Goal: Task Accomplishment & Management: Use online tool/utility

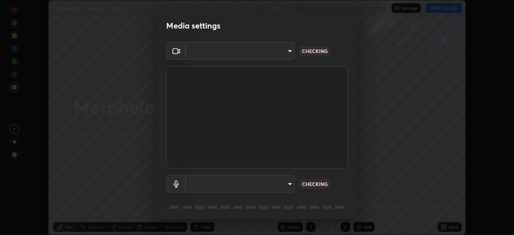
scroll to position [235, 514]
type input "6c2cbd707de14d6f22ad6aa38dcece7be3c4addb00b53b9d4bb55d2e14cdbb5a"
click at [199, 184] on body "Erase all Morphology - Flowering Plants-6 Recording WAS SCHEDULED TO START AT 1…" at bounding box center [257, 117] width 514 height 235
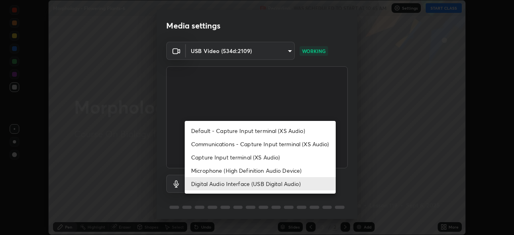
click at [197, 170] on li "Microphone (High Definition Audio Device)" at bounding box center [260, 170] width 151 height 13
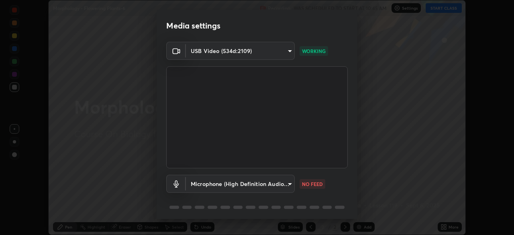
click at [197, 186] on body "Erase all Morphology - Flowering Plants-6 Recording WAS SCHEDULED TO START AT 1…" at bounding box center [257, 117] width 514 height 235
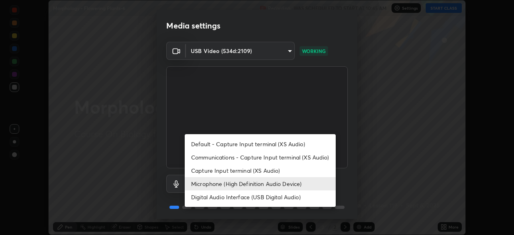
click at [197, 192] on li "Digital Audio Interface (USB Digital Audio)" at bounding box center [260, 196] width 151 height 13
type input "c108463416e0f654911d3f2d5d8dc70540b561df972e8d28c90434f423b2e045"
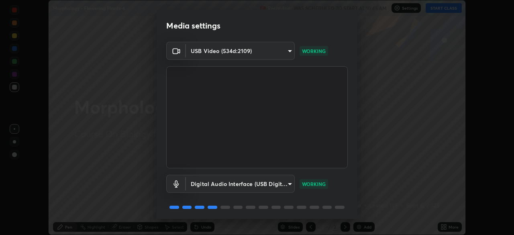
scroll to position [28, 0]
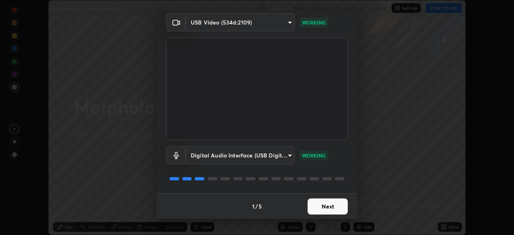
click at [322, 207] on button "Next" at bounding box center [327, 206] width 40 height 16
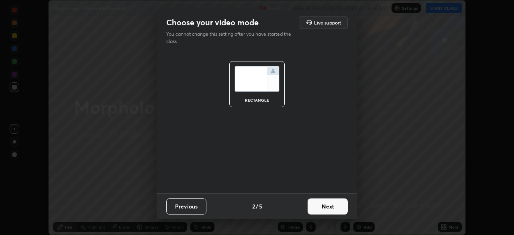
click at [326, 211] on button "Next" at bounding box center [327, 206] width 40 height 16
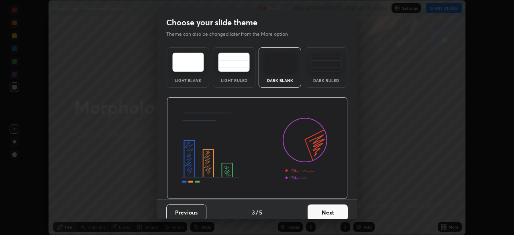
click at [332, 213] on button "Next" at bounding box center [327, 212] width 40 height 16
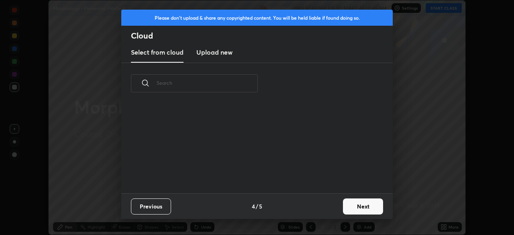
click at [348, 209] on button "Next" at bounding box center [363, 206] width 40 height 16
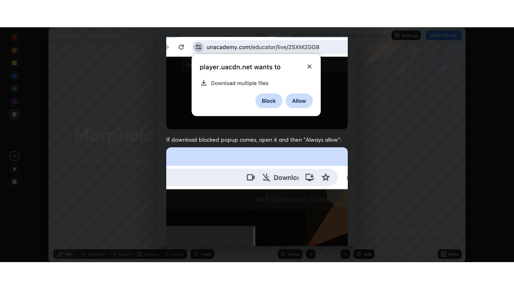
scroll to position [192, 0]
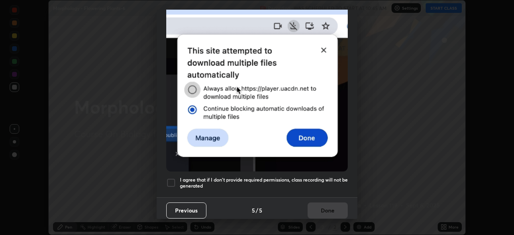
click at [171, 178] on div at bounding box center [171, 183] width 10 height 10
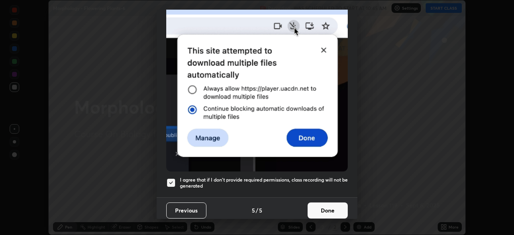
click at [310, 208] on button "Done" at bounding box center [327, 210] width 40 height 16
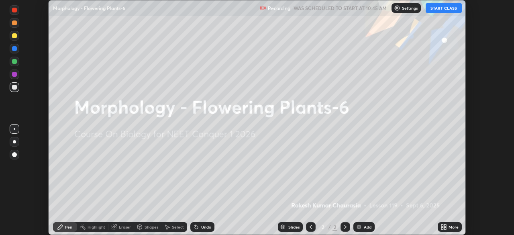
click at [435, 8] on button "START CLASS" at bounding box center [443, 8] width 36 height 10
click at [445, 228] on icon at bounding box center [445, 228] width 2 height 2
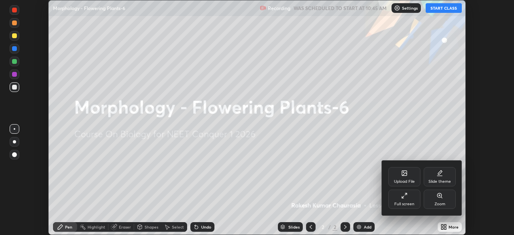
click at [433, 175] on div "Slide theme" at bounding box center [439, 176] width 32 height 19
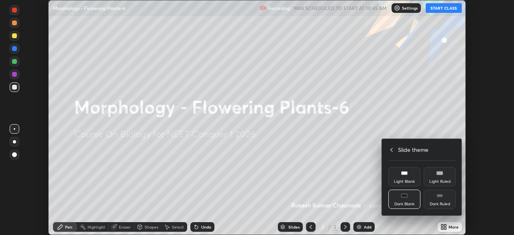
click at [437, 201] on div "Dark Ruled" at bounding box center [439, 198] width 32 height 19
click at [389, 148] on icon at bounding box center [391, 149] width 6 height 6
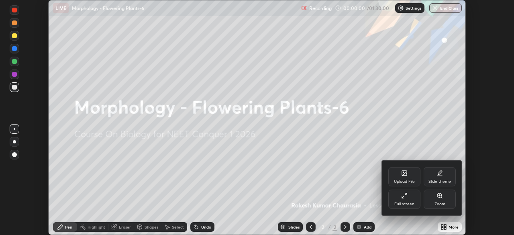
click at [397, 197] on div "Full screen" at bounding box center [404, 198] width 32 height 19
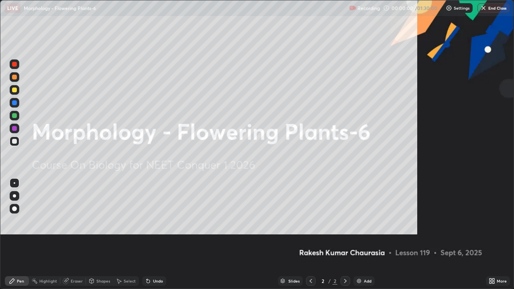
scroll to position [289, 514]
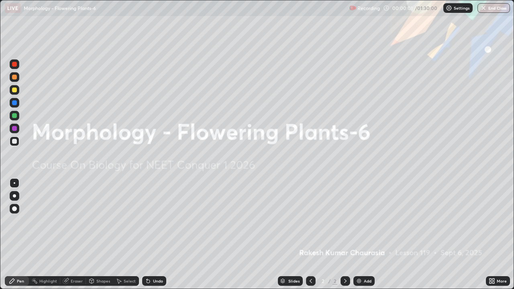
click at [362, 234] on div "Add" at bounding box center [363, 281] width 21 height 10
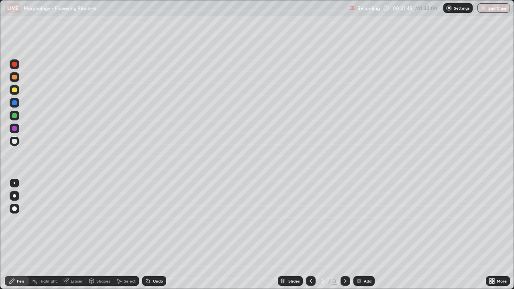
click at [14, 91] on div at bounding box center [14, 89] width 5 height 5
click at [15, 184] on div at bounding box center [15, 183] width 10 height 10
click at [15, 141] on div at bounding box center [14, 141] width 5 height 5
click at [14, 183] on div at bounding box center [15, 183] width 2 height 2
click at [14, 140] on div at bounding box center [14, 141] width 5 height 5
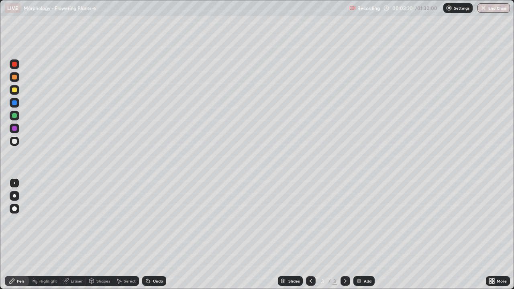
click at [15, 183] on div at bounding box center [15, 183] width 10 height 10
click at [17, 116] on div at bounding box center [15, 116] width 10 height 10
click at [158, 234] on div "Undo" at bounding box center [154, 281] width 24 height 10
click at [14, 142] on div at bounding box center [14, 141] width 5 height 5
click at [14, 183] on div at bounding box center [15, 183] width 2 height 2
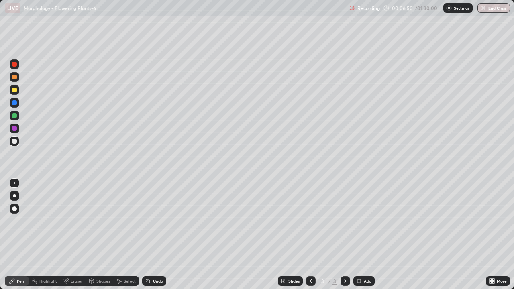
click at [150, 234] on div "Undo" at bounding box center [154, 281] width 24 height 10
click at [150, 234] on icon at bounding box center [148, 281] width 6 height 6
click at [124, 234] on div "Select" at bounding box center [130, 281] width 12 height 4
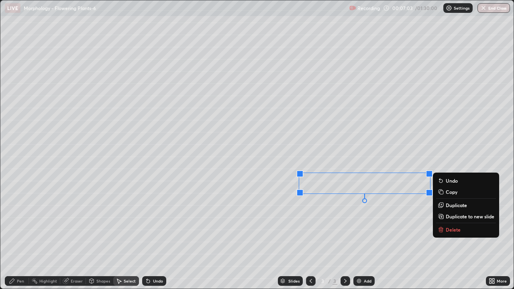
click at [20, 234] on div "Pen" at bounding box center [17, 281] width 24 height 10
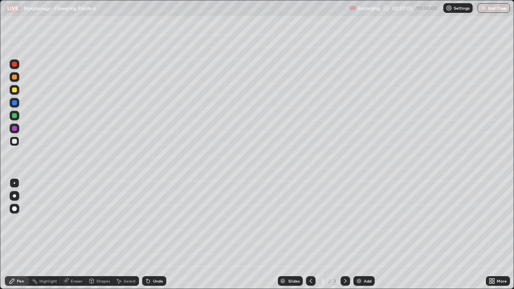
click at [15, 117] on div at bounding box center [14, 115] width 5 height 5
click at [15, 180] on div at bounding box center [15, 183] width 10 height 10
click at [14, 140] on div at bounding box center [14, 141] width 5 height 5
click at [14, 183] on div at bounding box center [15, 183] width 2 height 2
click at [129, 234] on div "Select" at bounding box center [130, 281] width 12 height 4
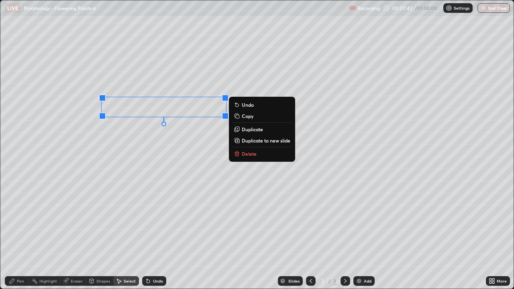
click at [209, 215] on div "0 ° Undo Copy Duplicate Duplicate to new slide Delete" at bounding box center [256, 144] width 513 height 288
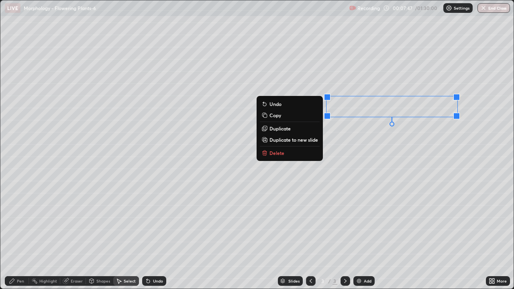
click at [378, 198] on div "0 ° Undo Copy Duplicate Duplicate to new slide Delete" at bounding box center [256, 144] width 513 height 288
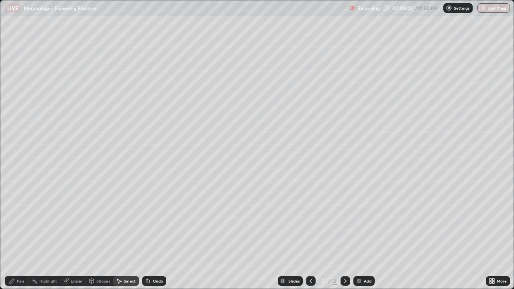
click at [15, 234] on div "Pen" at bounding box center [17, 281] width 24 height 10
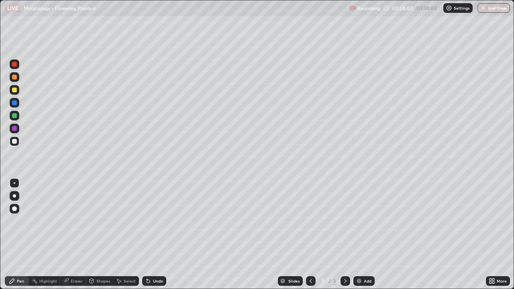
click at [12, 140] on div at bounding box center [14, 141] width 5 height 5
click at [15, 183] on div at bounding box center [15, 183] width 2 height 2
click at [13, 91] on div at bounding box center [14, 89] width 5 height 5
click at [16, 142] on div at bounding box center [14, 141] width 5 height 5
click at [14, 80] on div at bounding box center [15, 77] width 10 height 10
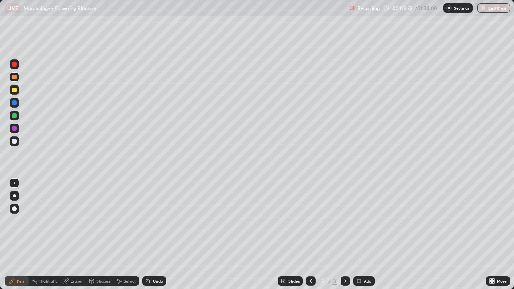
click at [150, 234] on icon at bounding box center [148, 281] width 6 height 6
click at [11, 90] on div at bounding box center [15, 90] width 10 height 10
click at [15, 144] on div at bounding box center [15, 141] width 10 height 10
click at [12, 65] on div at bounding box center [14, 64] width 5 height 5
click at [16, 141] on div at bounding box center [14, 141] width 5 height 5
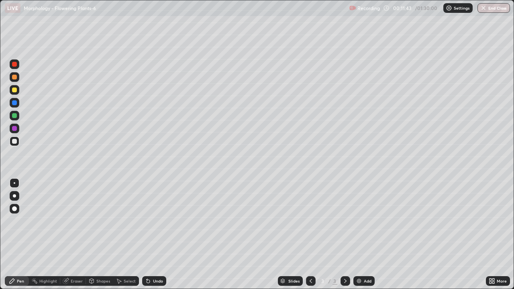
click at [14, 183] on div at bounding box center [15, 183] width 2 height 2
click at [14, 67] on div at bounding box center [15, 64] width 10 height 10
click at [13, 145] on div at bounding box center [15, 141] width 10 height 10
click at [14, 183] on div at bounding box center [15, 183] width 2 height 2
click at [16, 79] on div at bounding box center [14, 77] width 5 height 5
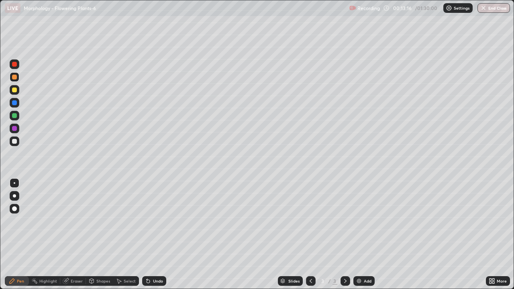
click at [75, 234] on div "Eraser" at bounding box center [77, 281] width 12 height 4
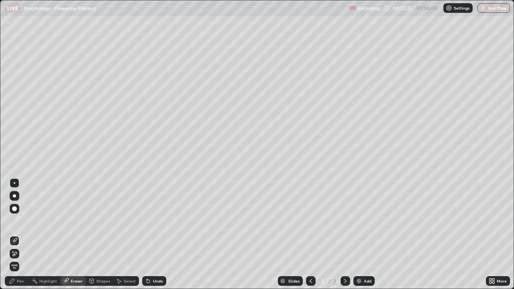
click at [20, 234] on div "Pen" at bounding box center [20, 281] width 7 height 4
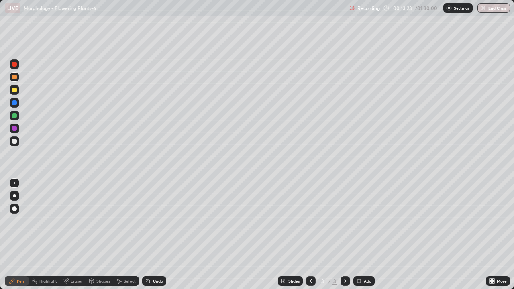
click at [15, 75] on div at bounding box center [14, 77] width 5 height 5
click at [16, 142] on div at bounding box center [14, 141] width 5 height 5
click at [17, 185] on div at bounding box center [15, 183] width 10 height 10
click at [14, 142] on div at bounding box center [14, 141] width 5 height 5
click at [14, 183] on div at bounding box center [15, 183] width 2 height 2
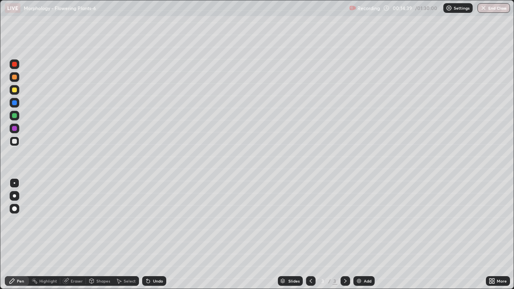
click at [14, 64] on div at bounding box center [14, 64] width 5 height 5
click at [18, 93] on div at bounding box center [15, 90] width 10 height 10
click at [17, 114] on div at bounding box center [15, 116] width 10 height 10
click at [11, 143] on div at bounding box center [15, 141] width 10 height 10
click at [14, 183] on div at bounding box center [15, 183] width 2 height 2
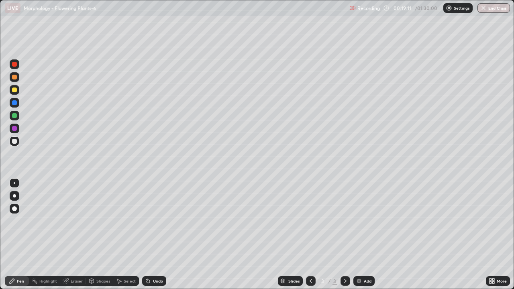
click at [13, 93] on div at bounding box center [15, 90] width 10 height 10
click at [14, 144] on div at bounding box center [15, 141] width 10 height 10
click at [73, 234] on div "Eraser" at bounding box center [77, 281] width 12 height 4
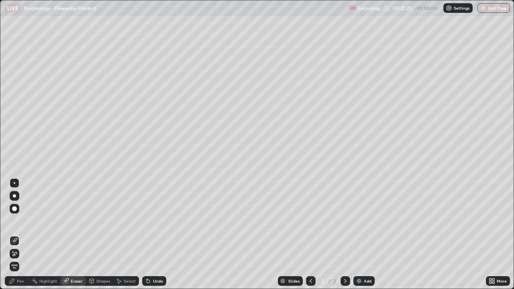
click at [18, 234] on div "Pen" at bounding box center [20, 281] width 7 height 4
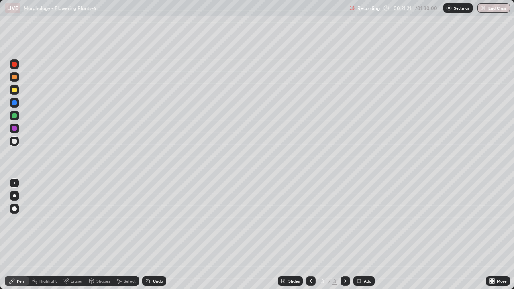
click at [13, 116] on div at bounding box center [14, 115] width 5 height 5
click at [15, 89] on div at bounding box center [14, 89] width 5 height 5
click at [16, 143] on div at bounding box center [15, 141] width 10 height 10
click at [14, 91] on div at bounding box center [14, 89] width 5 height 5
click at [13, 140] on div at bounding box center [14, 141] width 5 height 5
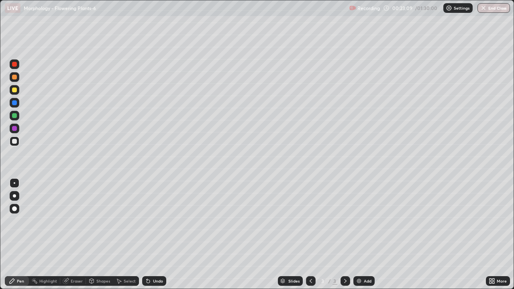
click at [13, 187] on div at bounding box center [15, 183] width 10 height 10
click at [13, 114] on div at bounding box center [14, 115] width 5 height 5
click at [131, 234] on div "Select" at bounding box center [126, 281] width 26 height 10
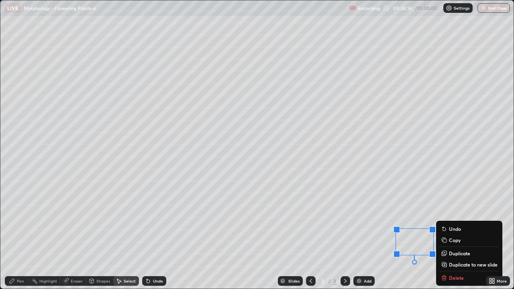
click at [393, 234] on div "Slides 3 / 3 Add" at bounding box center [325, 281] width 319 height 16
click at [382, 231] on div "0 ° Undo Copy Duplicate Duplicate to new slide Delete" at bounding box center [256, 144] width 513 height 288
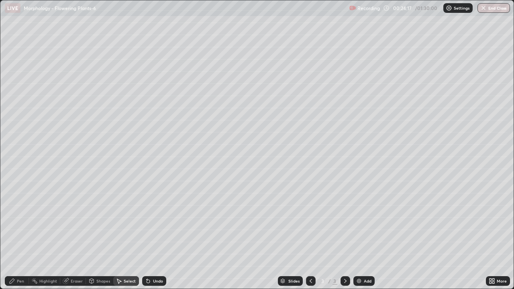
click at [22, 234] on div "Pen" at bounding box center [20, 281] width 7 height 4
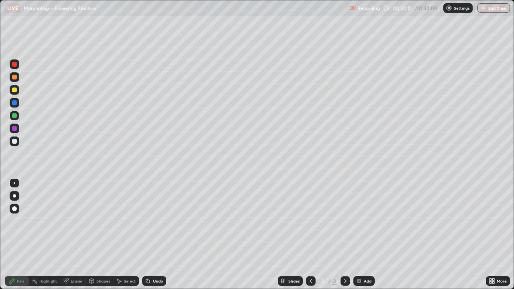
click at [14, 91] on div at bounding box center [14, 89] width 5 height 5
click at [14, 183] on div at bounding box center [15, 183] width 2 height 2
click at [367, 234] on div "Add" at bounding box center [368, 281] width 8 height 4
click at [15, 91] on div at bounding box center [14, 89] width 5 height 5
click at [16, 144] on div at bounding box center [15, 141] width 10 height 10
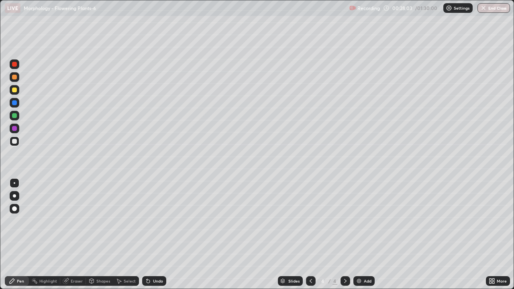
click at [15, 183] on div at bounding box center [15, 183] width 10 height 10
click at [14, 115] on div at bounding box center [14, 115] width 5 height 5
click at [14, 140] on div at bounding box center [14, 141] width 5 height 5
click at [14, 183] on div at bounding box center [15, 183] width 2 height 2
click at [15, 119] on div at bounding box center [15, 116] width 10 height 10
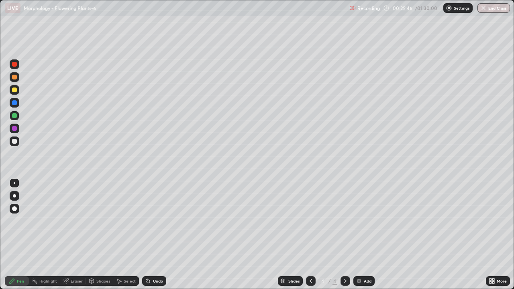
click at [12, 142] on div at bounding box center [14, 141] width 5 height 5
click at [15, 89] on div at bounding box center [14, 89] width 5 height 5
click at [14, 141] on div at bounding box center [14, 141] width 5 height 5
click at [14, 183] on div at bounding box center [15, 183] width 2 height 2
click at [12, 90] on div at bounding box center [14, 89] width 5 height 5
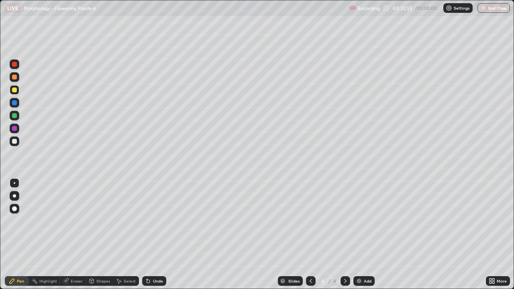
click at [14, 182] on div at bounding box center [15, 183] width 2 height 2
click at [16, 196] on div at bounding box center [14, 195] width 3 height 3
click at [13, 140] on div at bounding box center [14, 141] width 5 height 5
click at [14, 183] on div at bounding box center [15, 183] width 2 height 2
click at [75, 234] on div "Eraser" at bounding box center [77, 281] width 12 height 4
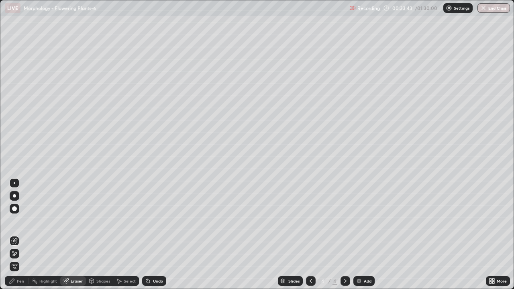
click at [19, 234] on div "Pen" at bounding box center [20, 281] width 7 height 4
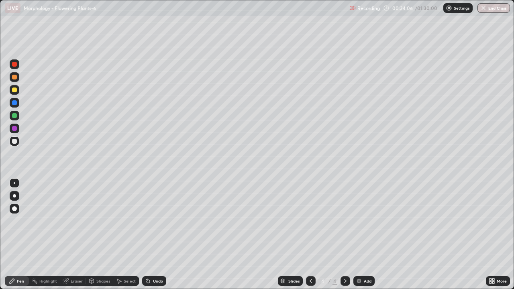
click at [14, 141] on div at bounding box center [14, 141] width 5 height 5
click at [16, 68] on div at bounding box center [15, 64] width 10 height 10
click at [12, 141] on div at bounding box center [14, 141] width 5 height 5
click at [14, 183] on div at bounding box center [15, 183] width 2 height 2
click at [125, 234] on div "Select" at bounding box center [130, 281] width 12 height 4
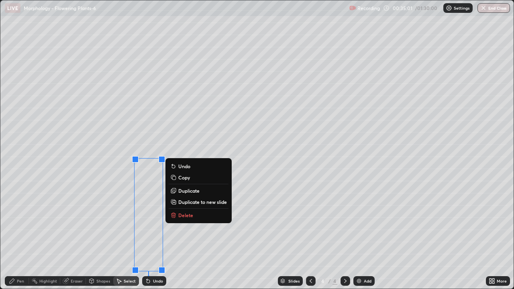
click at [179, 178] on p "Copy" at bounding box center [184, 177] width 12 height 6
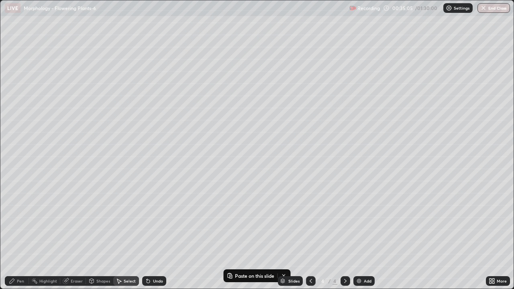
click at [358, 234] on img at bounding box center [359, 281] width 6 height 6
click at [117, 80] on div "0 ° Undo Copy Paste here Duplicate Duplicate to new slide Delete" at bounding box center [256, 144] width 513 height 288
click at [134, 106] on p "Paste here" at bounding box center [144, 105] width 24 height 6
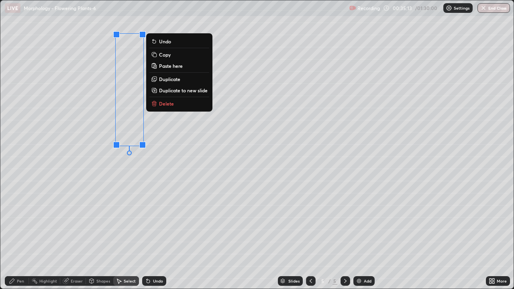
click at [93, 193] on div "0 ° Undo Copy Paste here Duplicate Duplicate to new slide Delete" at bounding box center [256, 144] width 513 height 288
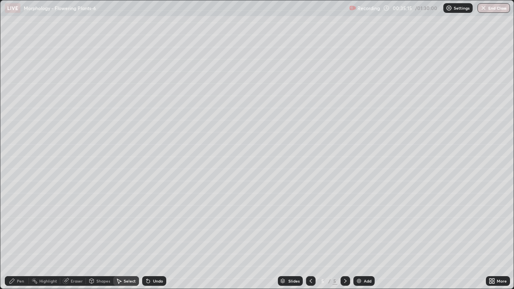
click at [309, 234] on icon at bounding box center [310, 281] width 2 height 4
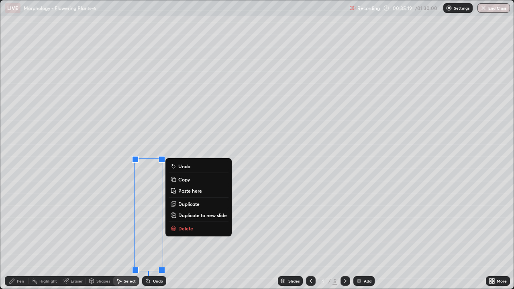
click at [178, 229] on p "Delete" at bounding box center [185, 228] width 15 height 6
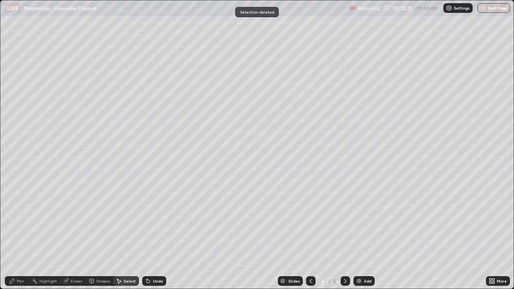
click at [20, 234] on div "Pen" at bounding box center [20, 281] width 7 height 4
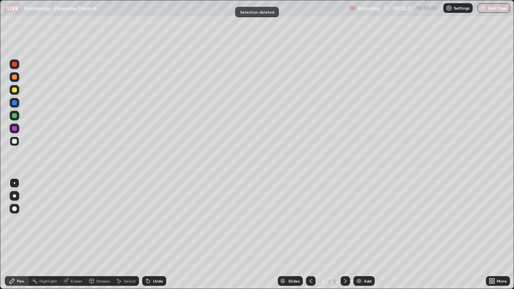
click at [14, 138] on div at bounding box center [15, 141] width 10 height 10
click at [14, 183] on div at bounding box center [15, 183] width 2 height 2
click at [13, 144] on div at bounding box center [15, 141] width 10 height 10
click at [14, 93] on div at bounding box center [15, 90] width 10 height 10
click at [15, 141] on div at bounding box center [14, 141] width 5 height 5
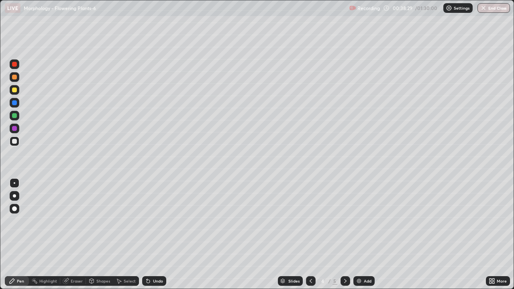
click at [14, 117] on div at bounding box center [14, 115] width 5 height 5
click at [15, 94] on div at bounding box center [15, 90] width 10 height 10
click at [16, 141] on div at bounding box center [14, 141] width 5 height 5
click at [14, 183] on div at bounding box center [15, 183] width 2 height 2
click at [16, 116] on div at bounding box center [14, 115] width 5 height 5
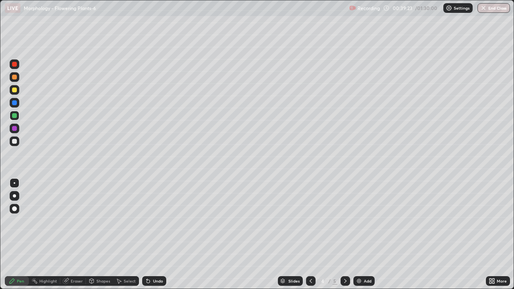
click at [14, 183] on div at bounding box center [15, 183] width 2 height 2
click at [346, 234] on icon at bounding box center [345, 281] width 6 height 6
click at [311, 234] on icon at bounding box center [310, 281] width 2 height 4
click at [345, 234] on icon at bounding box center [345, 281] width 2 height 4
click at [129, 234] on div "Select" at bounding box center [130, 281] width 12 height 4
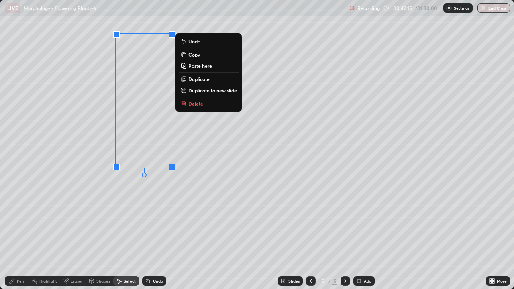
click at [136, 226] on div "0 ° Undo Copy Paste here Duplicate Duplicate to new slide Delete" at bounding box center [256, 144] width 513 height 288
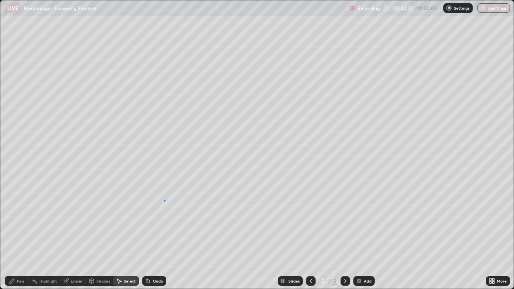
click at [164, 200] on div "0 ° Undo Copy Paste here Duplicate Duplicate to new slide Delete" at bounding box center [256, 144] width 513 height 288
click at [19, 234] on div "Pen" at bounding box center [17, 281] width 24 height 10
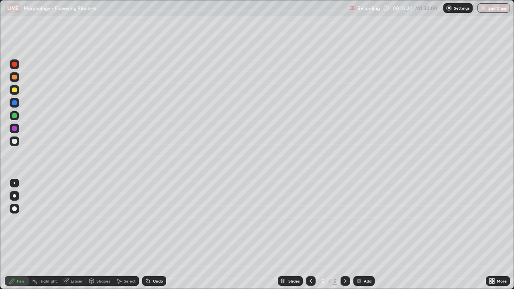
click at [15, 140] on div at bounding box center [14, 141] width 5 height 5
click at [14, 183] on div at bounding box center [15, 183] width 2 height 2
click at [14, 89] on div at bounding box center [14, 89] width 5 height 5
click at [14, 102] on div at bounding box center [14, 102] width 5 height 5
click at [14, 91] on div at bounding box center [14, 89] width 5 height 5
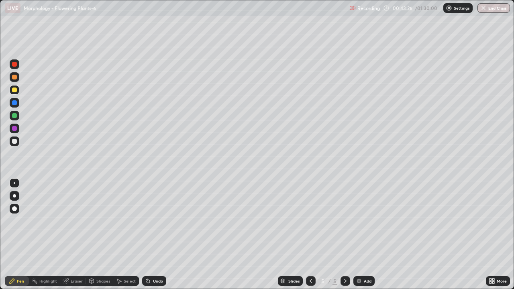
click at [13, 143] on div at bounding box center [14, 141] width 5 height 5
click at [14, 92] on div at bounding box center [15, 90] width 10 height 10
click at [15, 142] on div at bounding box center [14, 141] width 5 height 5
click at [14, 183] on div at bounding box center [15, 183] width 2 height 2
click at [154, 234] on div "Undo" at bounding box center [154, 281] width 24 height 10
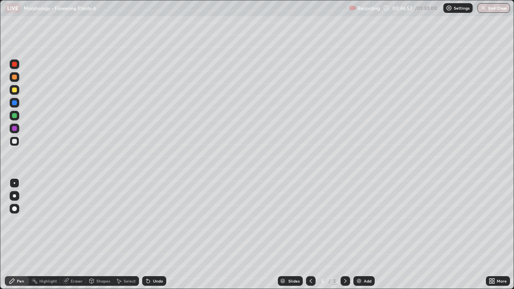
click at [79, 234] on div "Eraser" at bounding box center [73, 281] width 26 height 10
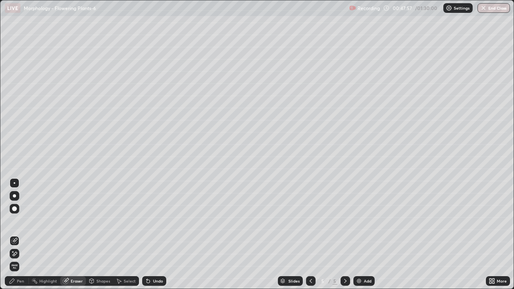
click at [20, 234] on div "Pen" at bounding box center [20, 281] width 7 height 4
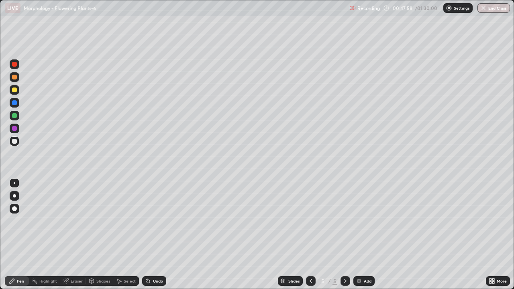
click at [10, 116] on div at bounding box center [15, 116] width 10 height 10
click at [14, 183] on div at bounding box center [15, 183] width 2 height 2
click at [51, 234] on div "Highlight" at bounding box center [48, 281] width 18 height 4
click at [14, 234] on icon at bounding box center [14, 254] width 2 height 2
click at [18, 141] on div at bounding box center [15, 141] width 10 height 10
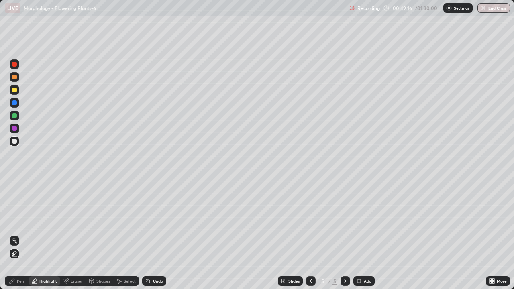
click at [19, 234] on div "Pen" at bounding box center [20, 281] width 7 height 4
click at [15, 179] on div at bounding box center [15, 183] width 10 height 10
click at [158, 234] on div "Undo" at bounding box center [158, 281] width 10 height 4
click at [154, 234] on div "Undo" at bounding box center [154, 281] width 24 height 10
click at [154, 234] on div "Undo" at bounding box center [158, 281] width 10 height 4
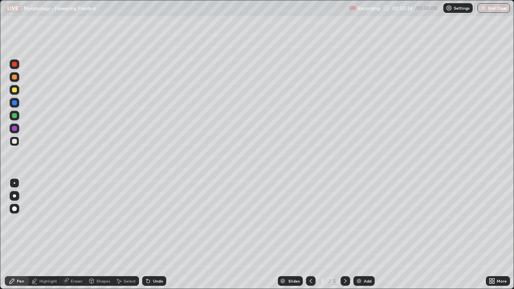
click at [154, 234] on div "Undo" at bounding box center [158, 281] width 10 height 4
click at [153, 234] on div "Undo" at bounding box center [158, 281] width 10 height 4
click at [14, 118] on div at bounding box center [15, 116] width 10 height 10
click at [157, 234] on div "Undo" at bounding box center [158, 281] width 10 height 4
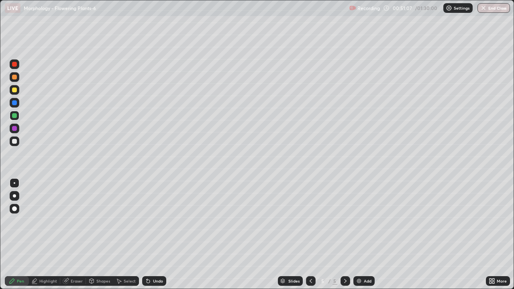
click at [157, 234] on div "Undo" at bounding box center [158, 281] width 10 height 4
click at [156, 234] on div "Undo" at bounding box center [158, 281] width 10 height 4
click at [14, 139] on div at bounding box center [14, 141] width 5 height 5
click at [14, 183] on div at bounding box center [15, 183] width 2 height 2
click at [157, 234] on div "Undo" at bounding box center [154, 281] width 24 height 10
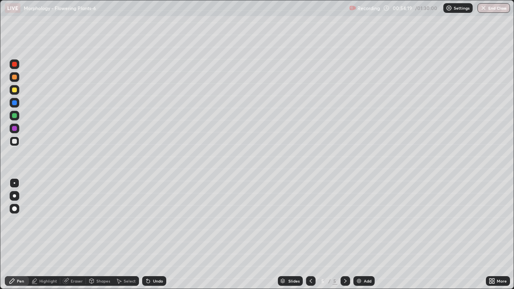
click at [364, 234] on div "Add" at bounding box center [368, 281] width 8 height 4
click at [16, 92] on div at bounding box center [14, 89] width 5 height 5
click at [16, 140] on div at bounding box center [14, 141] width 5 height 5
click at [14, 183] on div at bounding box center [15, 183] width 2 height 2
click at [14, 143] on div at bounding box center [14, 141] width 5 height 5
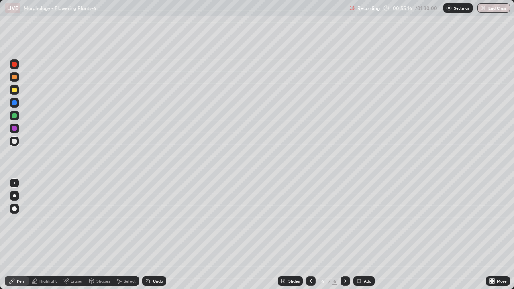
click at [14, 187] on div at bounding box center [15, 183] width 10 height 10
click at [14, 91] on div at bounding box center [14, 89] width 5 height 5
click at [153, 234] on div "Undo" at bounding box center [158, 281] width 10 height 4
click at [15, 114] on div at bounding box center [14, 115] width 5 height 5
click at [310, 234] on icon at bounding box center [310, 281] width 6 height 6
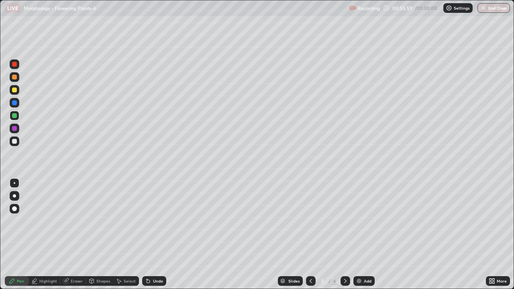
click at [342, 234] on icon at bounding box center [345, 281] width 6 height 6
click at [13, 140] on div at bounding box center [14, 141] width 5 height 5
click at [16, 116] on div at bounding box center [14, 115] width 5 height 5
click at [14, 183] on div at bounding box center [15, 183] width 2 height 2
click at [104, 234] on div "Shapes" at bounding box center [99, 281] width 27 height 10
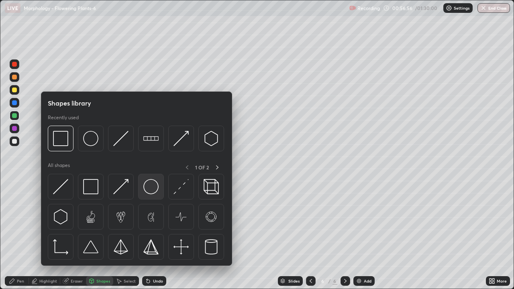
click at [155, 188] on img at bounding box center [150, 186] width 15 height 15
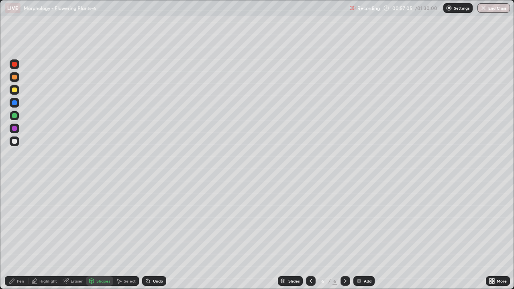
click at [22, 234] on div "Pen" at bounding box center [17, 281] width 24 height 10
click at [14, 143] on div at bounding box center [14, 141] width 5 height 5
click at [14, 182] on div at bounding box center [15, 183] width 2 height 2
click at [13, 117] on div at bounding box center [14, 115] width 5 height 5
click at [44, 234] on div "Highlight" at bounding box center [48, 281] width 18 height 4
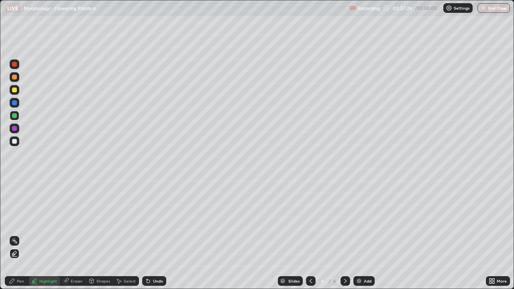
click at [20, 234] on div "Pen" at bounding box center [20, 281] width 7 height 4
click at [14, 196] on div at bounding box center [14, 195] width 3 height 3
click at [15, 65] on div at bounding box center [14, 64] width 5 height 5
click at [14, 183] on div at bounding box center [15, 183] width 2 height 2
click at [14, 140] on div at bounding box center [14, 141] width 5 height 5
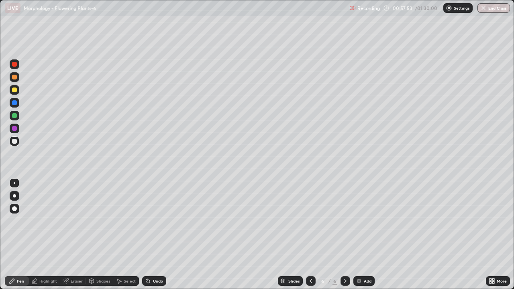
click at [14, 183] on div at bounding box center [15, 183] width 2 height 2
click at [309, 234] on icon at bounding box center [310, 281] width 6 height 6
click at [344, 234] on icon at bounding box center [345, 281] width 2 height 4
click at [12, 142] on div at bounding box center [14, 141] width 5 height 5
click at [14, 180] on div at bounding box center [15, 183] width 10 height 10
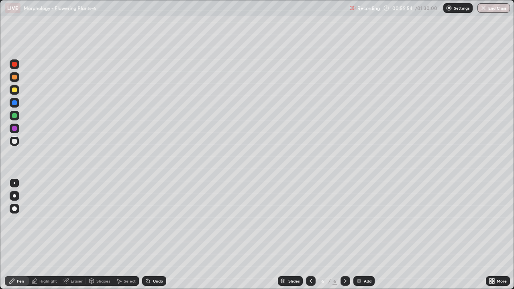
click at [13, 116] on div at bounding box center [14, 115] width 5 height 5
click at [75, 234] on div "Eraser" at bounding box center [77, 281] width 12 height 4
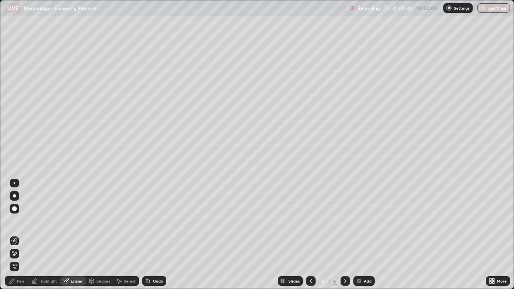
click at [20, 234] on div "Pen" at bounding box center [17, 281] width 24 height 10
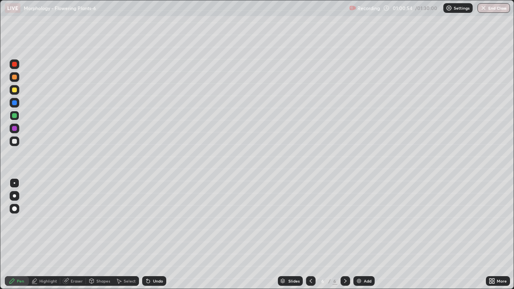
click at [16, 115] on div at bounding box center [14, 115] width 5 height 5
click at [14, 183] on div at bounding box center [15, 183] width 2 height 2
click at [98, 234] on div "Shapes" at bounding box center [103, 281] width 14 height 4
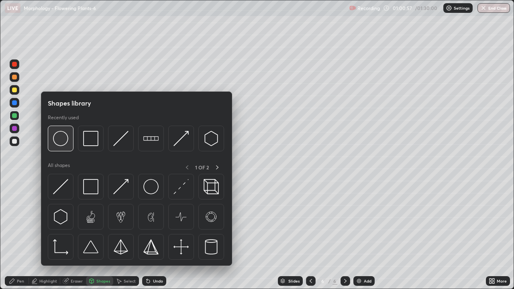
click at [63, 140] on img at bounding box center [60, 138] width 15 height 15
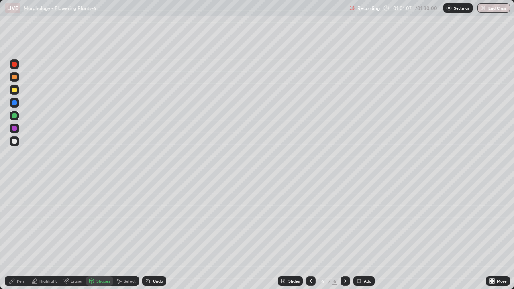
click at [20, 234] on div "Pen" at bounding box center [20, 281] width 7 height 4
click at [14, 183] on div at bounding box center [15, 183] width 2 height 2
click at [14, 117] on div at bounding box center [14, 115] width 5 height 5
click at [13, 68] on div at bounding box center [15, 64] width 10 height 10
click at [15, 141] on div at bounding box center [14, 141] width 5 height 5
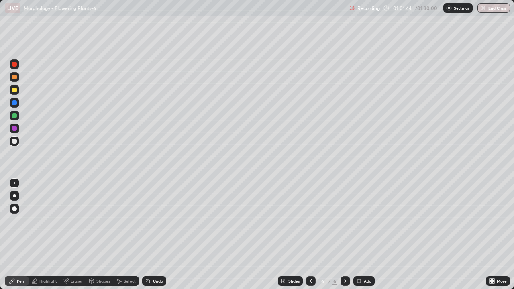
click at [14, 183] on div at bounding box center [15, 183] width 2 height 2
click at [14, 196] on div at bounding box center [14, 195] width 3 height 3
click at [14, 183] on div at bounding box center [15, 183] width 2 height 2
click at [14, 116] on div at bounding box center [14, 115] width 5 height 5
click at [16, 118] on div at bounding box center [15, 116] width 10 height 10
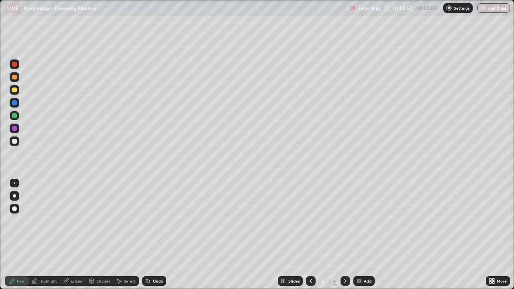
click at [18, 181] on div at bounding box center [15, 183] width 10 height 10
click at [103, 234] on div "Shapes" at bounding box center [103, 281] width 14 height 4
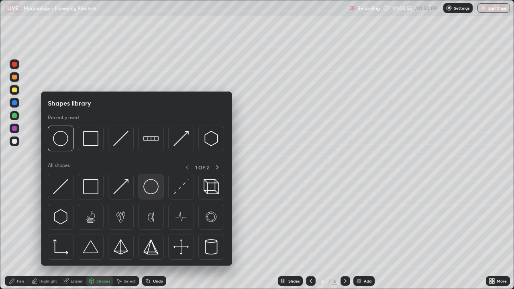
click at [150, 191] on img at bounding box center [150, 186] width 15 height 15
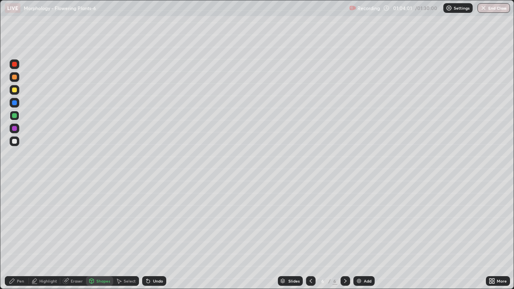
click at [23, 234] on div "Pen" at bounding box center [17, 281] width 24 height 10
click at [15, 142] on div at bounding box center [14, 141] width 5 height 5
click at [14, 119] on div at bounding box center [15, 116] width 10 height 10
click at [14, 66] on div at bounding box center [14, 64] width 5 height 5
click at [14, 194] on div at bounding box center [14, 195] width 3 height 3
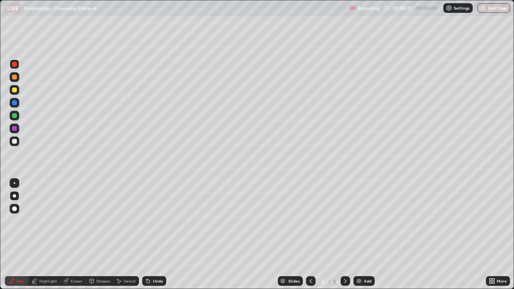
click at [14, 183] on div at bounding box center [15, 183] width 2 height 2
click at [15, 141] on div at bounding box center [14, 141] width 5 height 5
click at [14, 116] on div at bounding box center [14, 115] width 5 height 5
click at [16, 145] on div at bounding box center [15, 141] width 10 height 10
click at [156, 234] on div "Undo" at bounding box center [158, 281] width 10 height 4
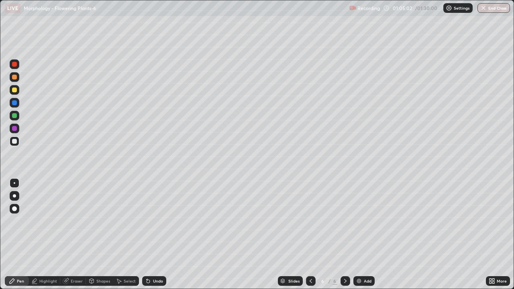
click at [153, 234] on div "Undo" at bounding box center [158, 281] width 10 height 4
click at [151, 234] on div "Undo" at bounding box center [154, 281] width 24 height 10
click at [14, 196] on div at bounding box center [14, 195] width 3 height 3
click at [14, 183] on div at bounding box center [15, 183] width 2 height 2
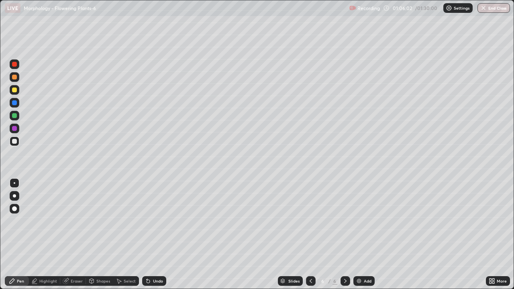
click at [15, 117] on div at bounding box center [14, 115] width 5 height 5
click at [14, 65] on div at bounding box center [14, 64] width 5 height 5
click at [15, 197] on div at bounding box center [14, 195] width 3 height 3
click at [14, 142] on div at bounding box center [14, 141] width 5 height 5
click at [14, 195] on div at bounding box center [14, 195] width 3 height 3
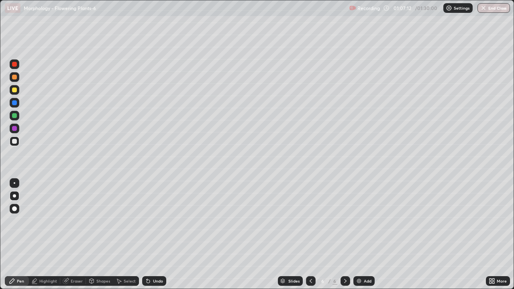
click at [17, 181] on div at bounding box center [15, 183] width 10 height 10
click at [13, 91] on div at bounding box center [14, 89] width 5 height 5
click at [15, 76] on div at bounding box center [14, 77] width 5 height 5
click at [16, 91] on div at bounding box center [14, 89] width 5 height 5
click at [14, 117] on div at bounding box center [14, 115] width 5 height 5
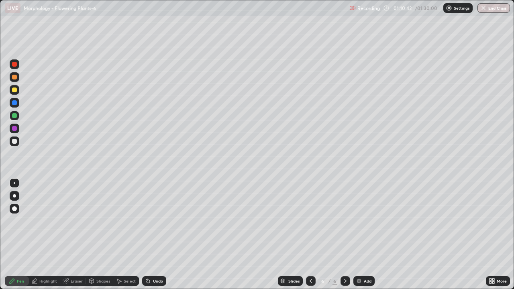
click at [14, 64] on div at bounding box center [14, 64] width 5 height 5
click at [13, 142] on div at bounding box center [14, 141] width 5 height 5
click at [14, 183] on div at bounding box center [15, 183] width 2 height 2
click at [357, 234] on img at bounding box center [359, 281] width 6 height 6
click at [15, 118] on div at bounding box center [14, 115] width 5 height 5
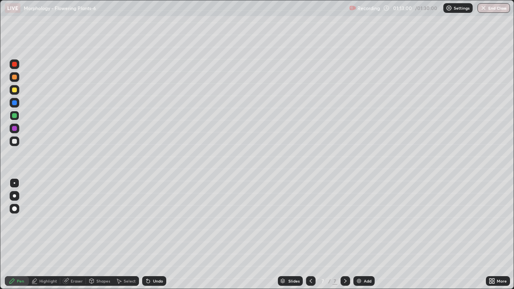
click at [15, 196] on div at bounding box center [14, 195] width 3 height 3
click at [15, 142] on div at bounding box center [14, 141] width 5 height 5
click at [14, 183] on div at bounding box center [15, 183] width 2 height 2
click at [14, 141] on div at bounding box center [14, 141] width 5 height 5
click at [14, 89] on div at bounding box center [14, 89] width 5 height 5
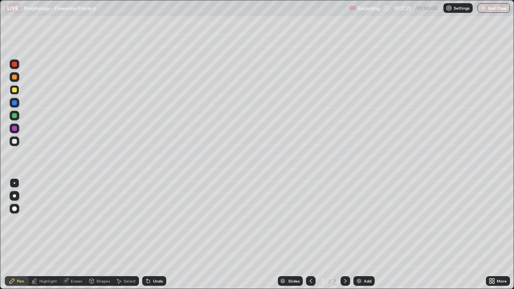
click at [15, 143] on div at bounding box center [14, 141] width 5 height 5
click at [14, 89] on div at bounding box center [14, 89] width 5 height 5
click at [15, 143] on div at bounding box center [14, 141] width 5 height 5
click at [16, 91] on div at bounding box center [14, 89] width 5 height 5
click at [14, 142] on div at bounding box center [14, 141] width 5 height 5
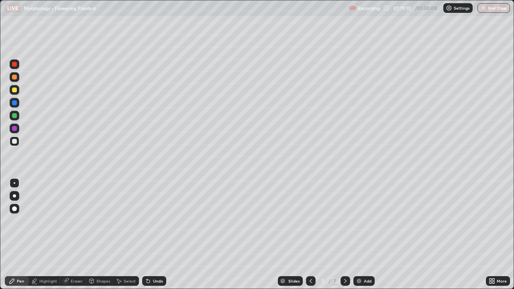
click at [13, 91] on div at bounding box center [14, 89] width 5 height 5
click at [14, 91] on div at bounding box center [14, 89] width 5 height 5
click at [12, 145] on div at bounding box center [15, 141] width 10 height 10
click at [15, 117] on div at bounding box center [14, 115] width 5 height 5
click at [157, 234] on div "Undo" at bounding box center [158, 281] width 10 height 4
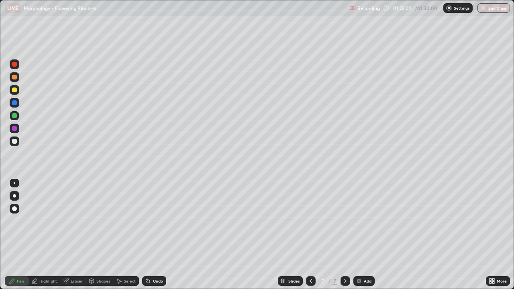
click at [14, 142] on div at bounding box center [14, 141] width 5 height 5
click at [14, 118] on div at bounding box center [14, 115] width 5 height 5
click at [17, 94] on div at bounding box center [15, 90] width 10 height 10
click at [16, 140] on div at bounding box center [14, 141] width 5 height 5
click at [161, 234] on div "Undo" at bounding box center [154, 281] width 24 height 10
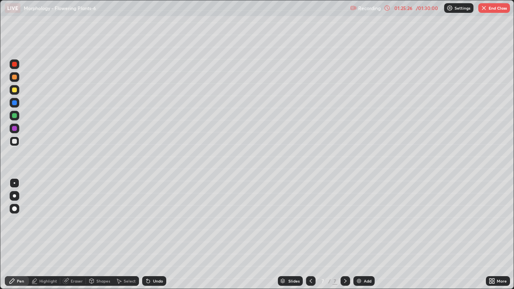
click at [160, 234] on div "Undo" at bounding box center [154, 281] width 24 height 10
click at [491, 8] on button "End Class" at bounding box center [494, 8] width 32 height 10
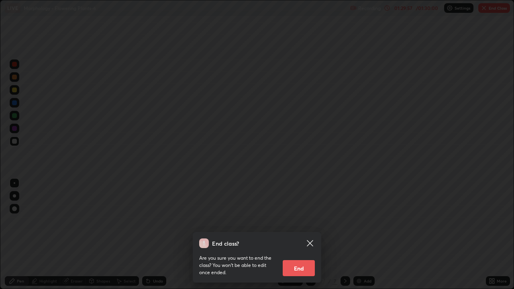
click at [309, 234] on button "End" at bounding box center [299, 268] width 32 height 16
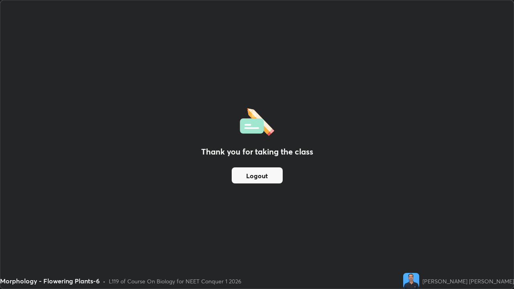
click at [258, 171] on button "Logout" at bounding box center [257, 175] width 51 height 16
